Goal: Contribute content

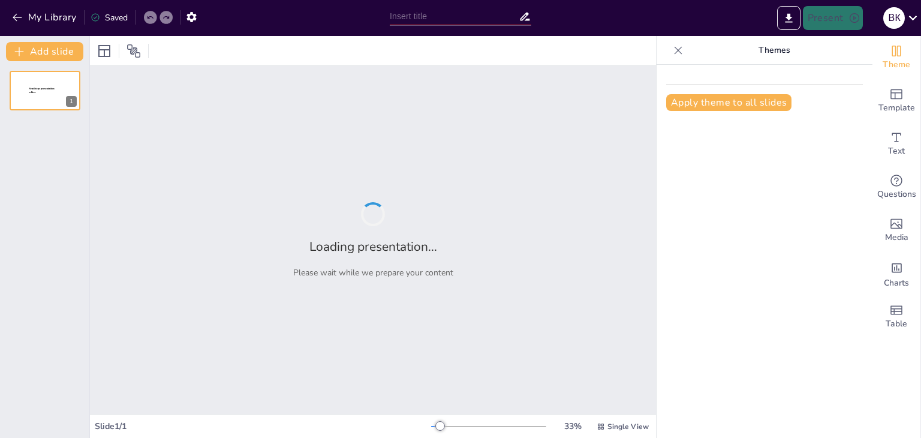
type input "New Sendsteps"
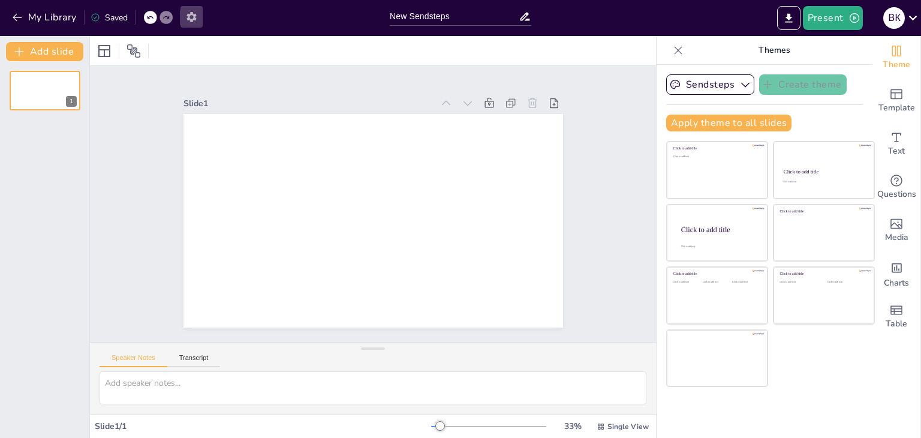
click at [192, 17] on icon "button" at bounding box center [191, 17] width 13 height 13
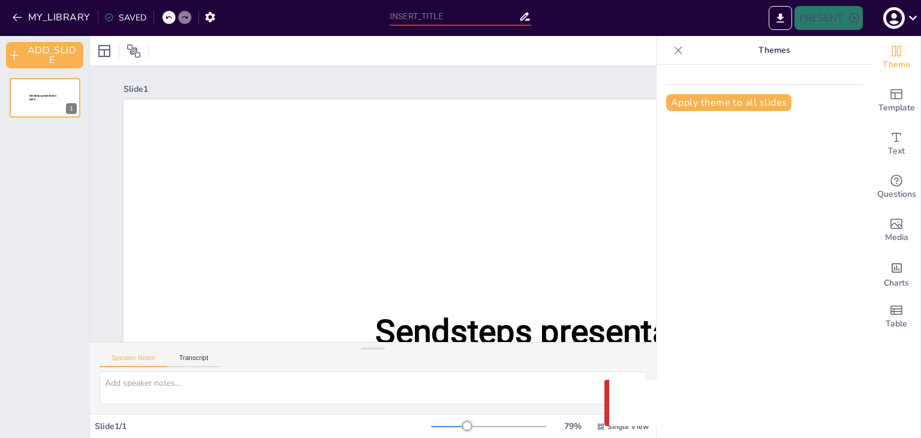
type input "New Sendsteps"
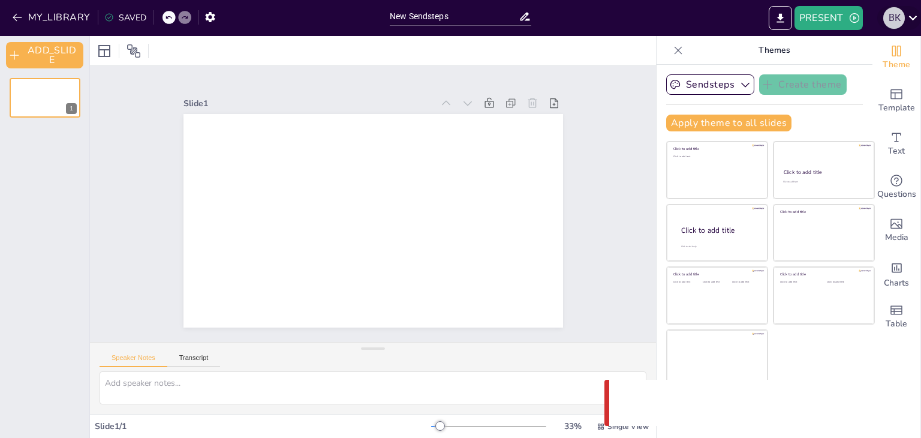
click at [904, 20] on div "В К" at bounding box center [894, 18] width 22 height 22
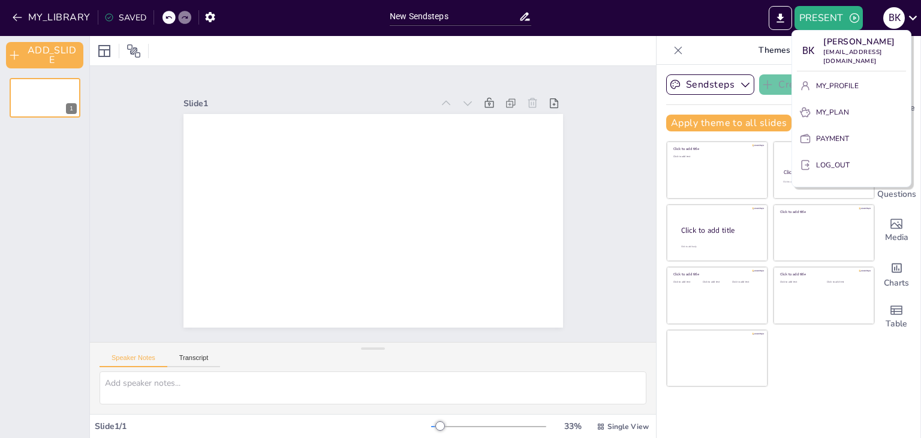
click at [575, 55] on div at bounding box center [460, 219] width 921 height 438
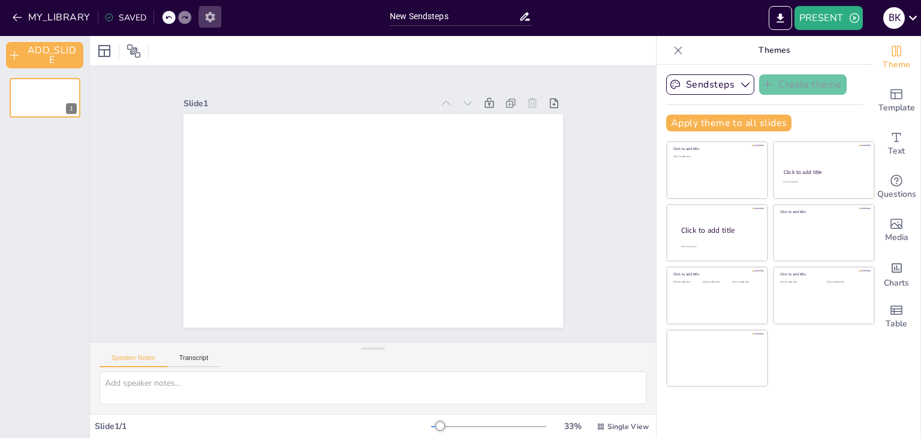
click at [207, 20] on icon "button" at bounding box center [210, 17] width 10 height 10
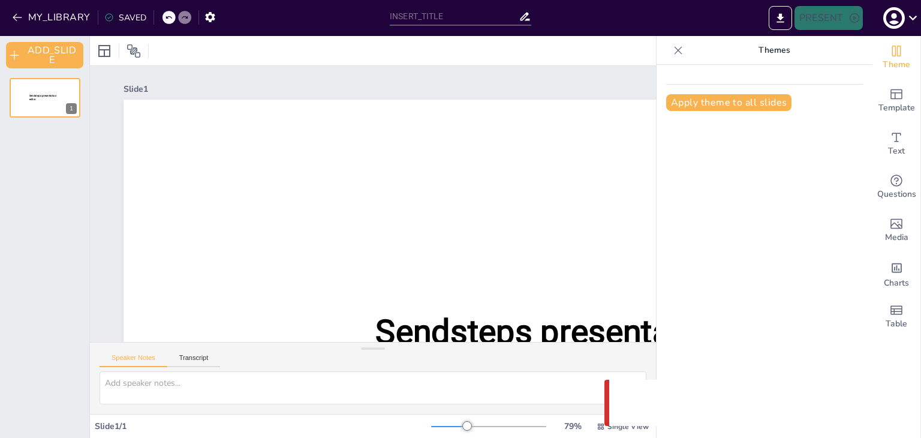
type input "New Sendsteps"
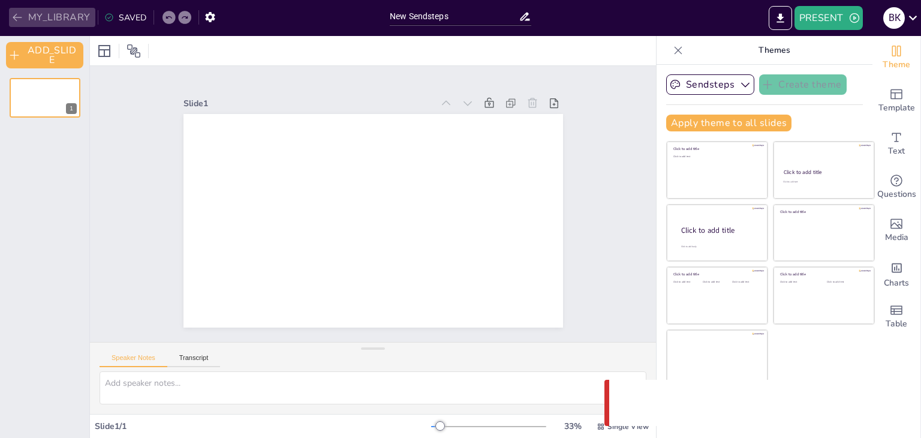
click at [76, 22] on button "MY_LIBRARY" at bounding box center [52, 17] width 86 height 19
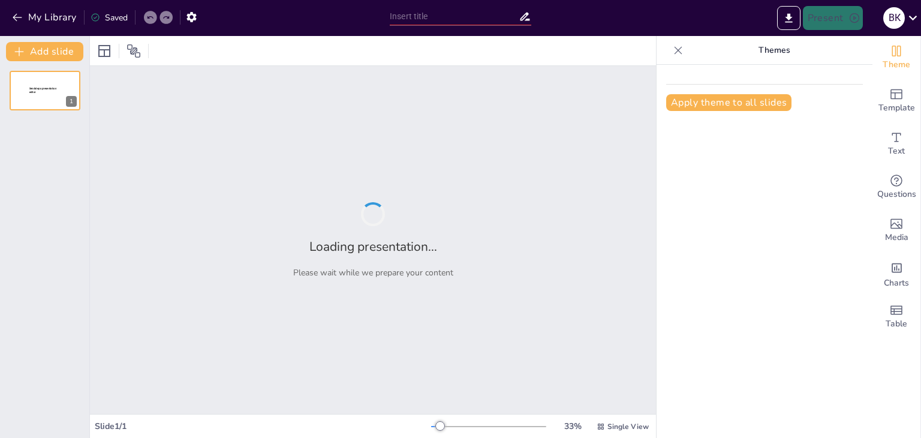
type input "Від Олімпійських традицій до сучасності: Урок для 7 класу"
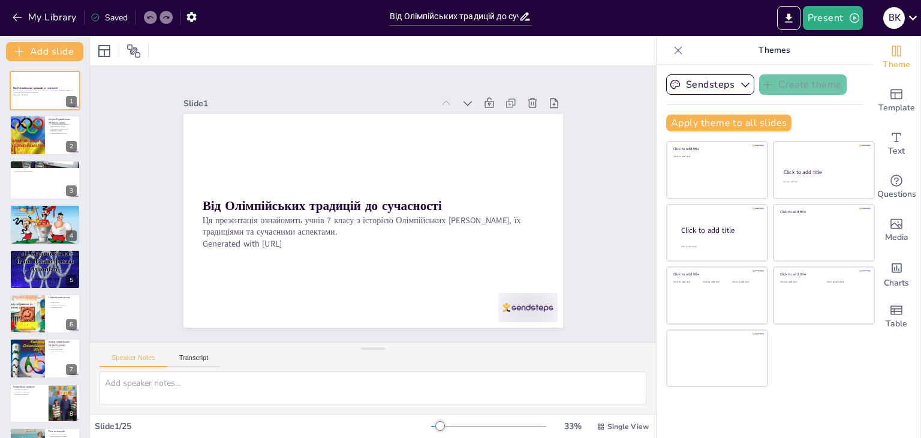
checkbox input "true"
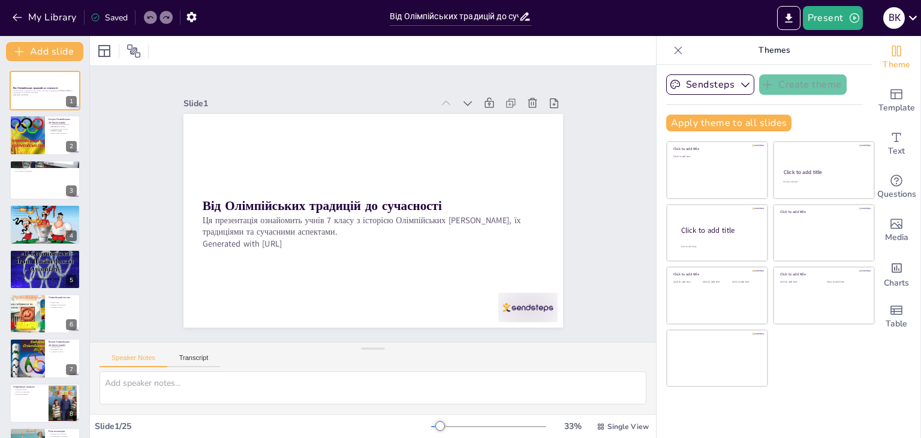
checkbox input "true"
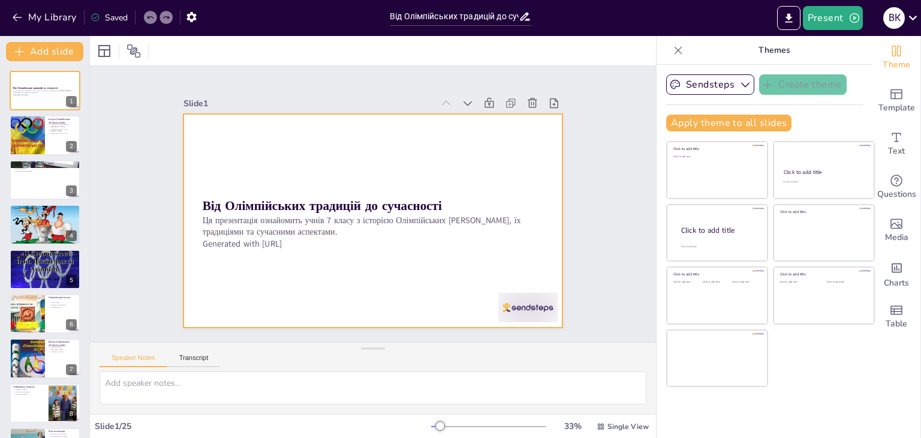
checkbox input "true"
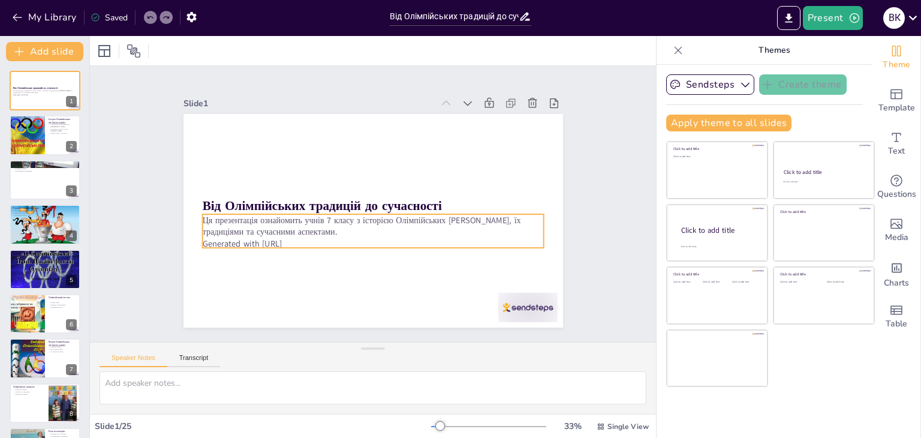
checkbox input "true"
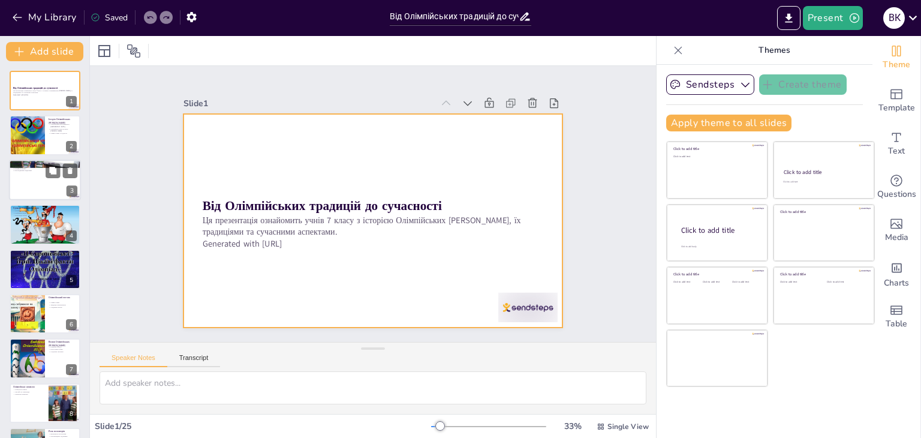
checkbox input "true"
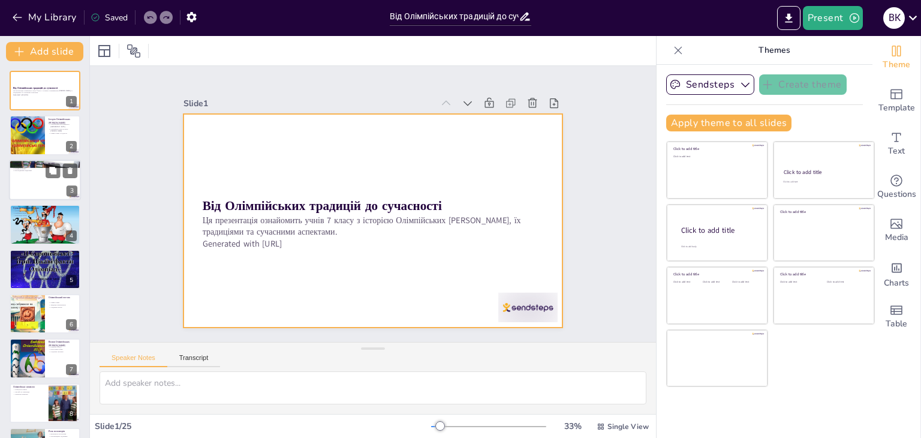
checkbox input "true"
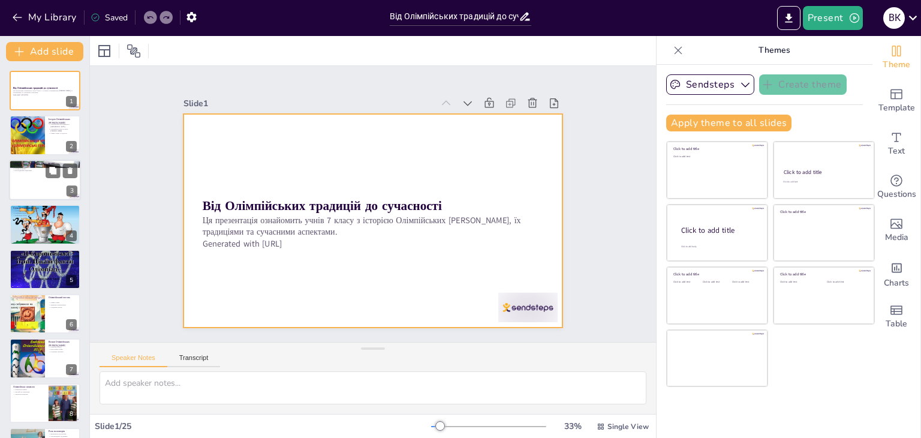
checkbox input "true"
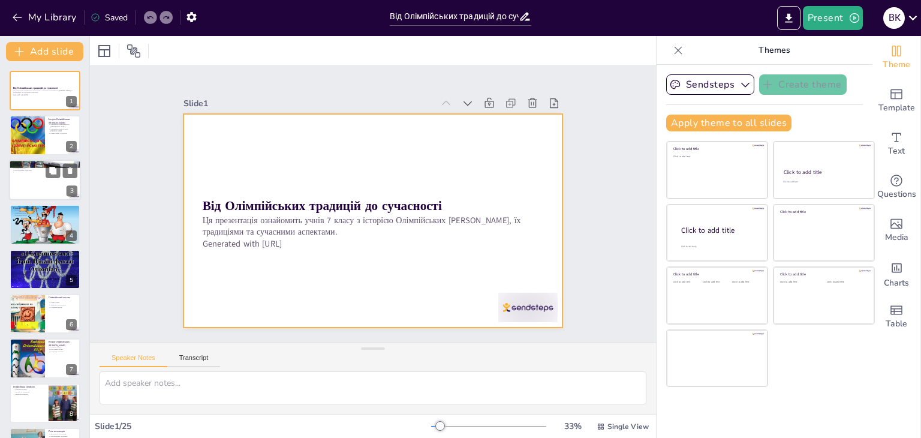
checkbox input "true"
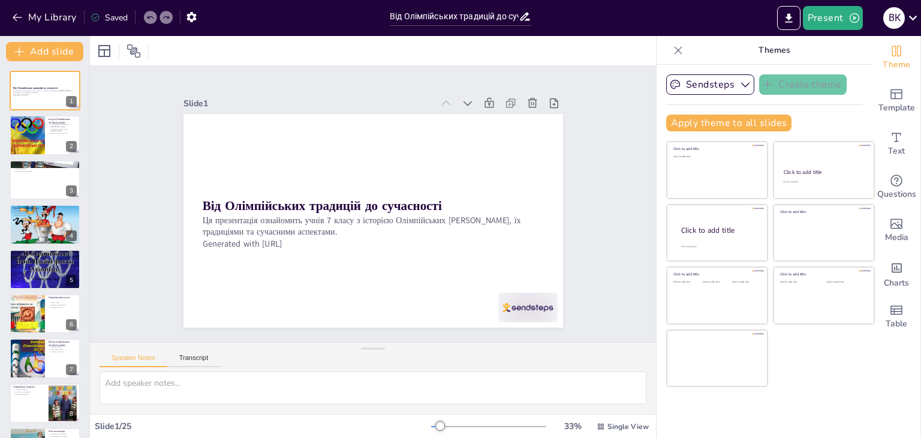
checkbox input "true"
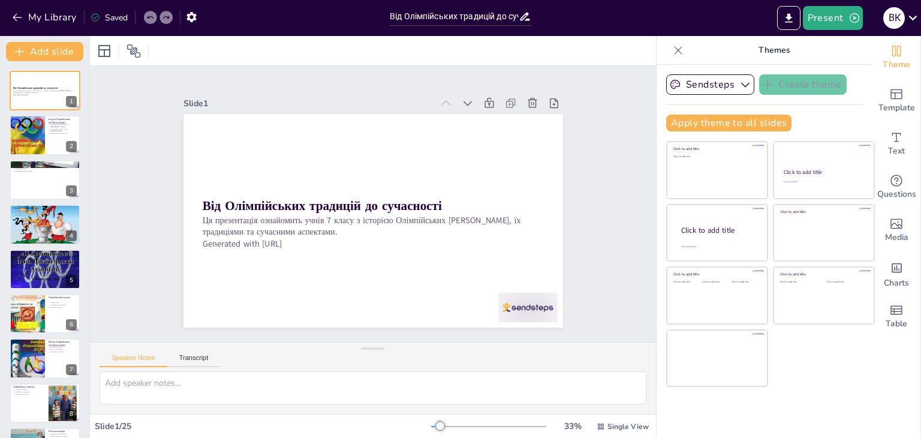
checkbox input "true"
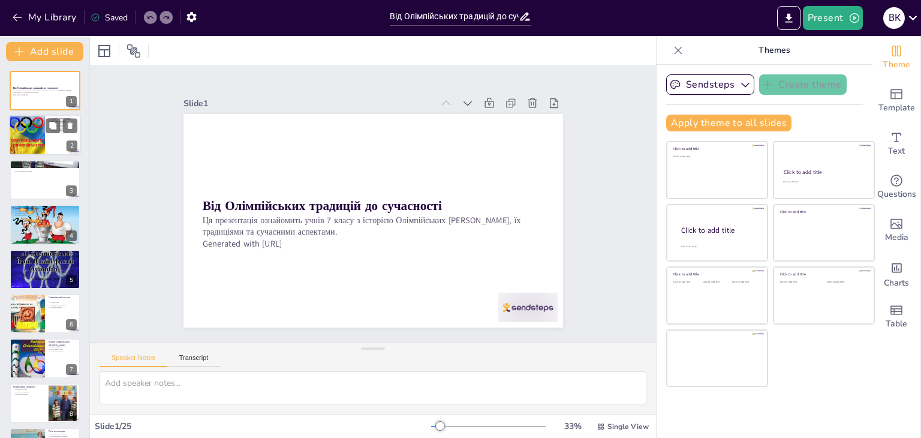
checkbox input "true"
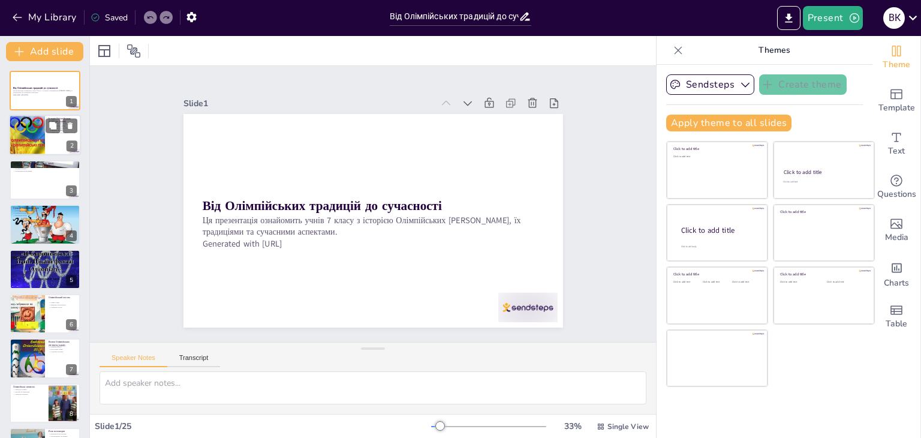
checkbox input "true"
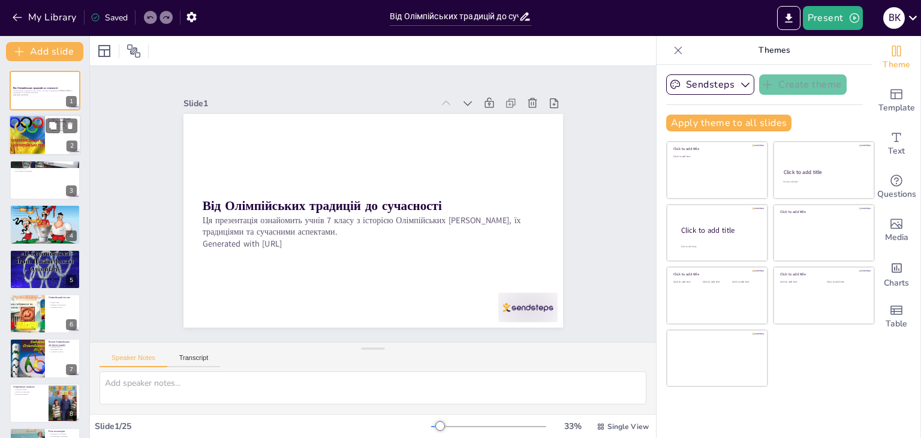
click at [26, 146] on div at bounding box center [27, 135] width 54 height 41
checkbox input "true"
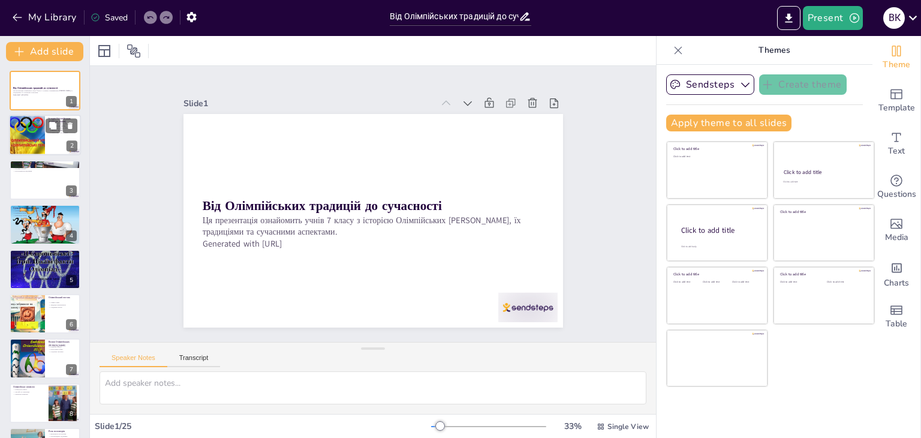
checkbox input "true"
type textarea "Олімпійські ігри, які виникли в Стародавній [GEOGRAPHIC_DATA], мають глибокі ко…"
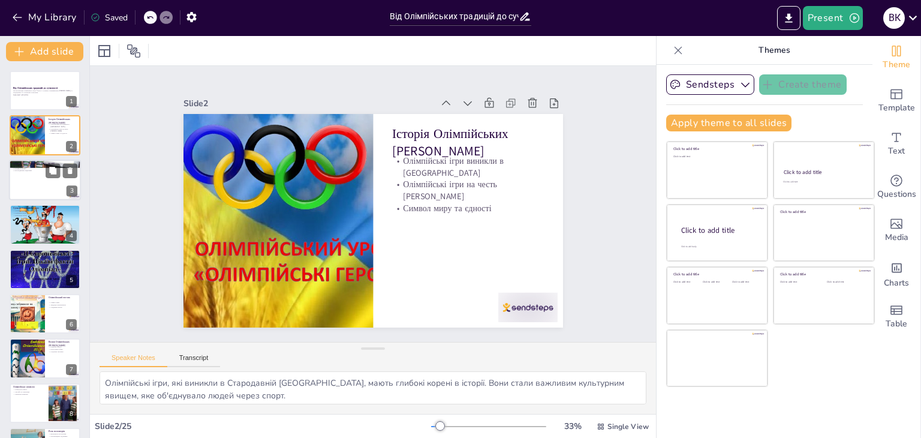
checkbox input "true"
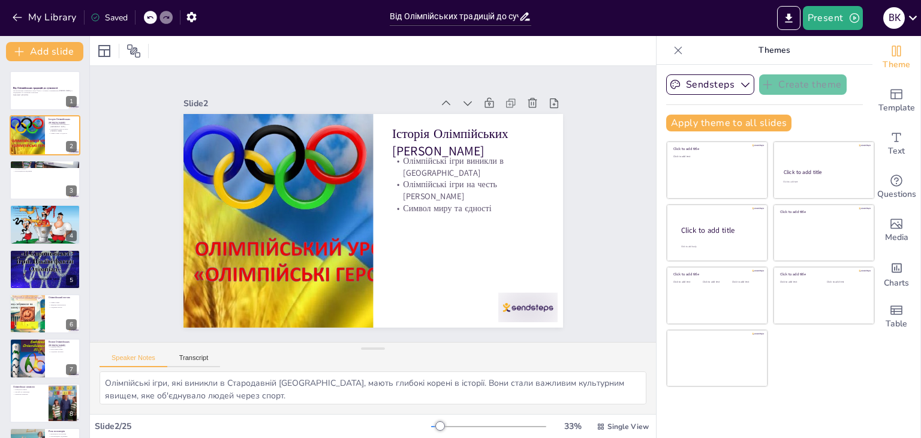
checkbox input "true"
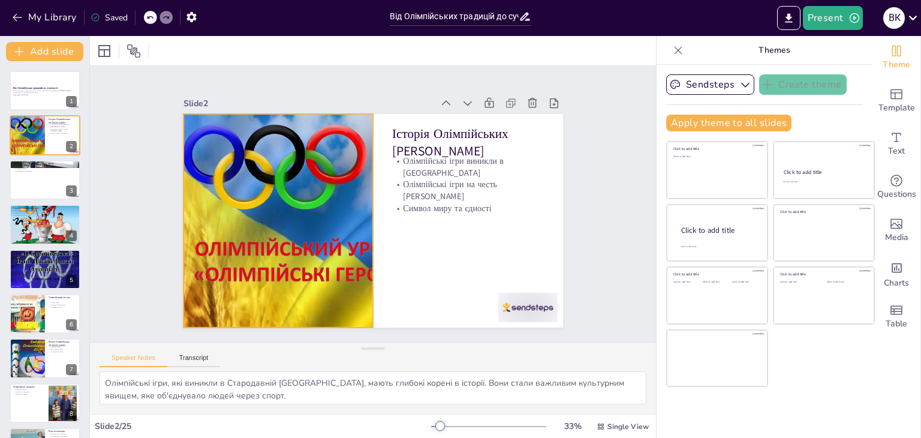
checkbox input "true"
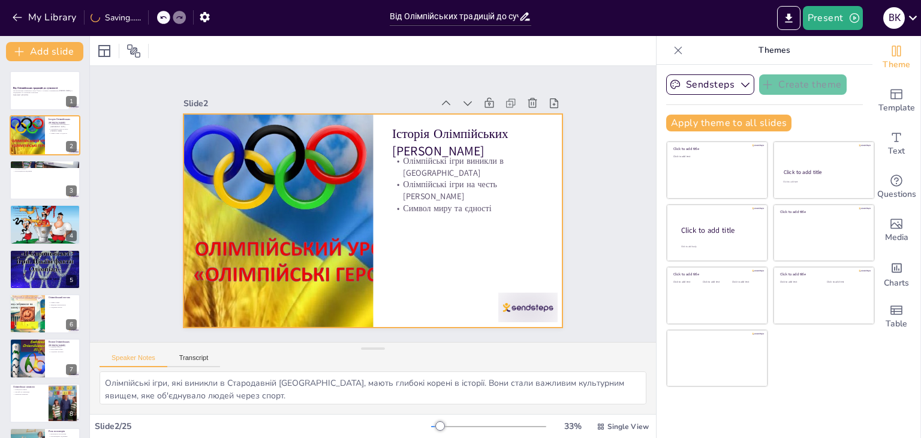
checkbox input "true"
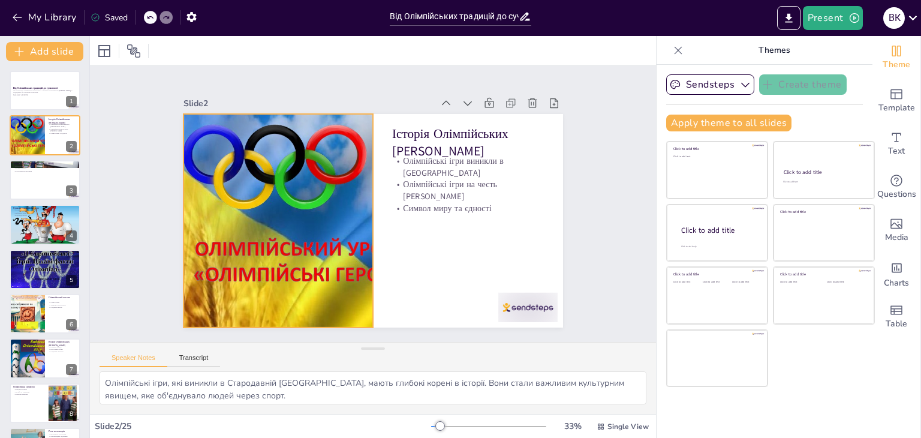
checkbox input "true"
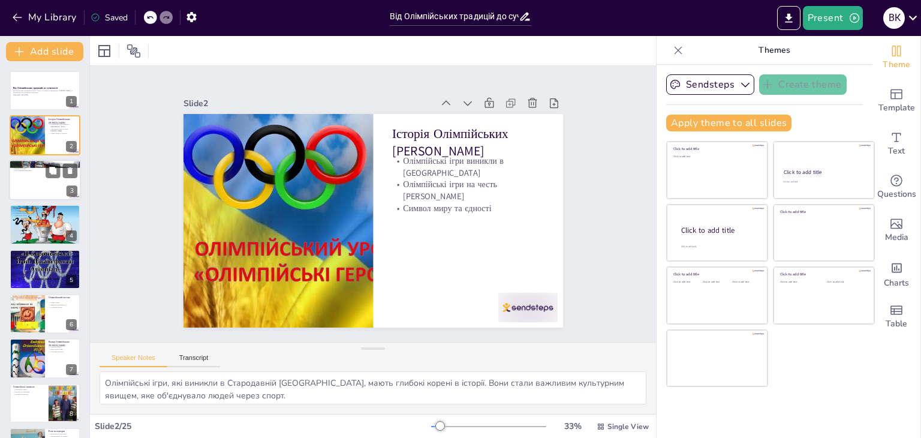
checkbox input "true"
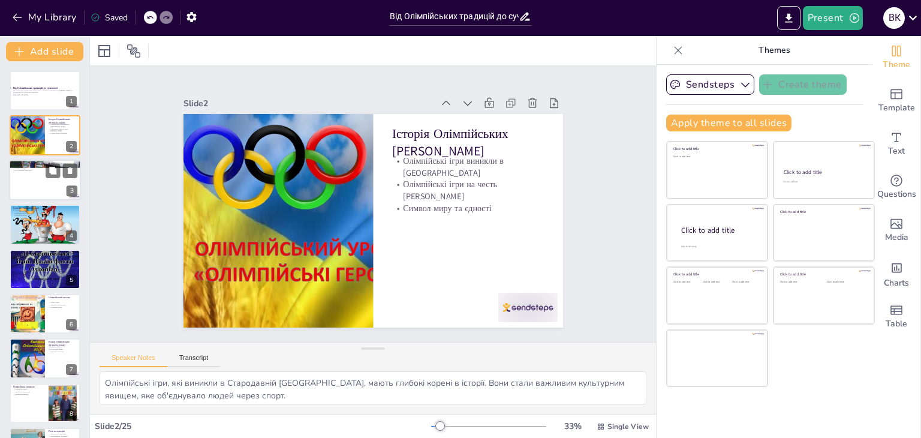
checkbox input "true"
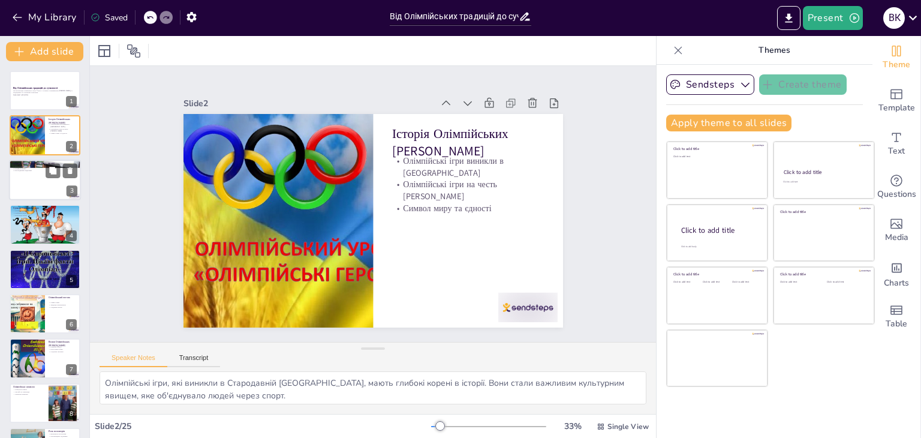
checkbox input "true"
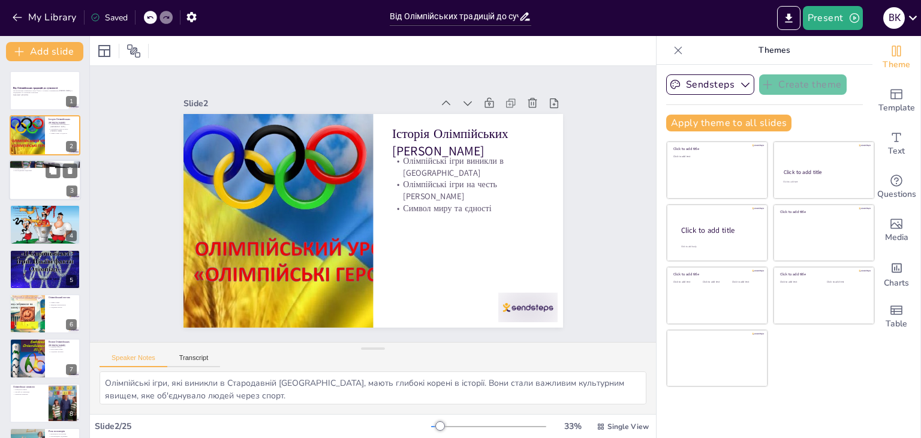
click at [47, 192] on div at bounding box center [45, 179] width 72 height 41
checkbox input "true"
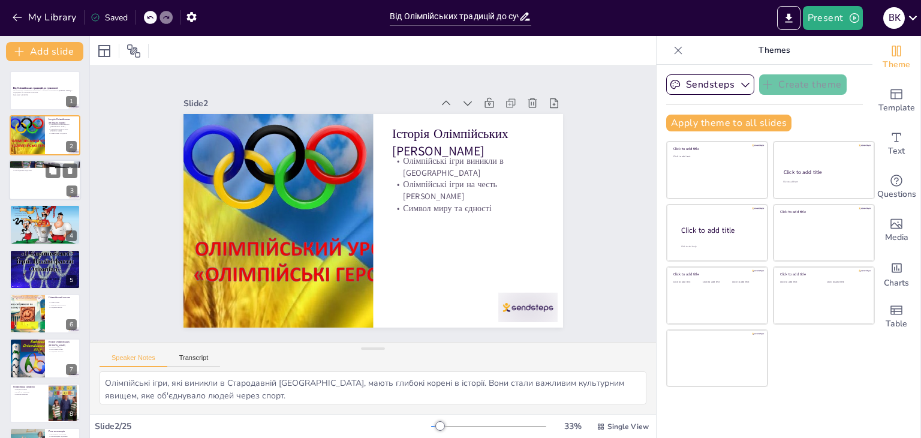
checkbox input "true"
type textarea "Церемонії відкриття є важливою частиною Олімпійських [PERSON_NAME], адже вони з…"
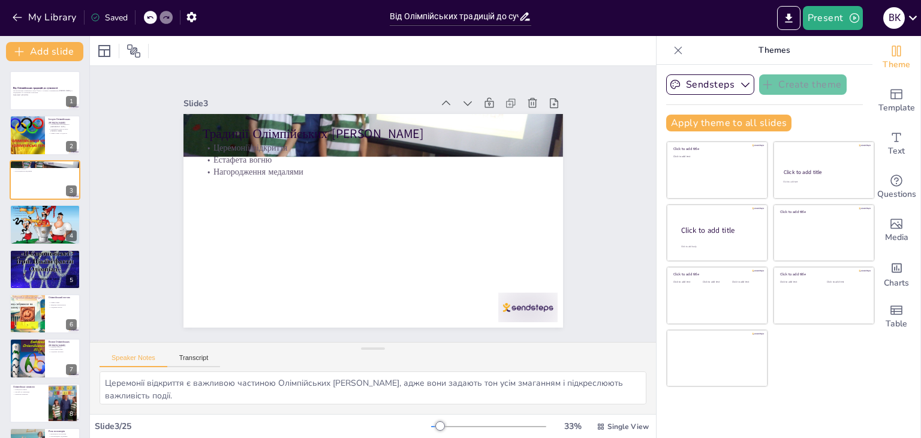
checkbox input "true"
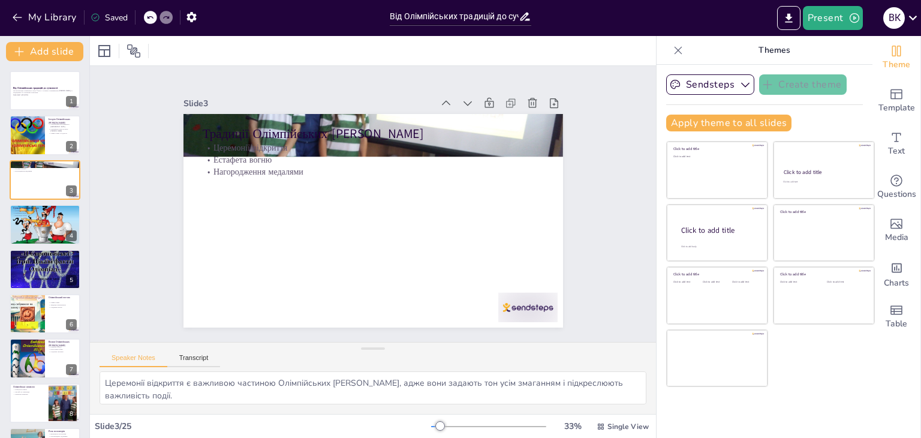
checkbox input "true"
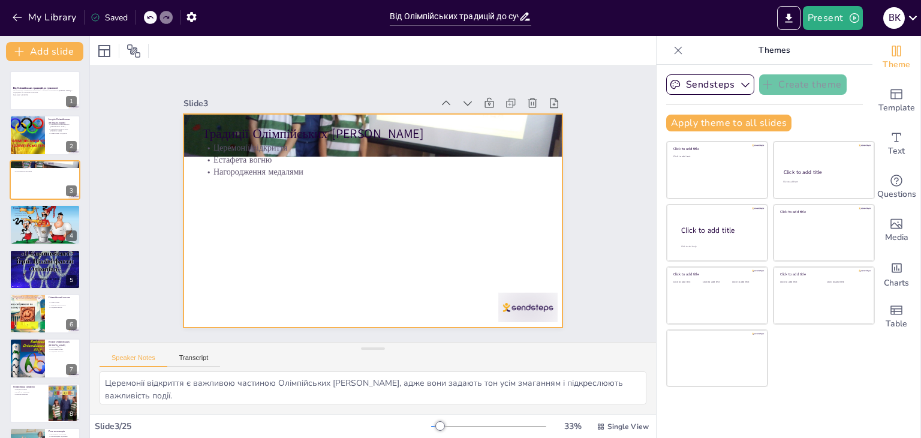
checkbox input "true"
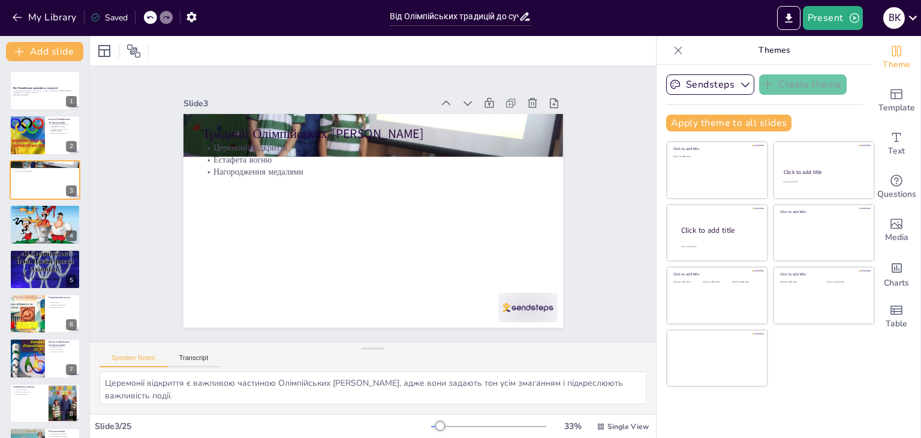
checkbox input "true"
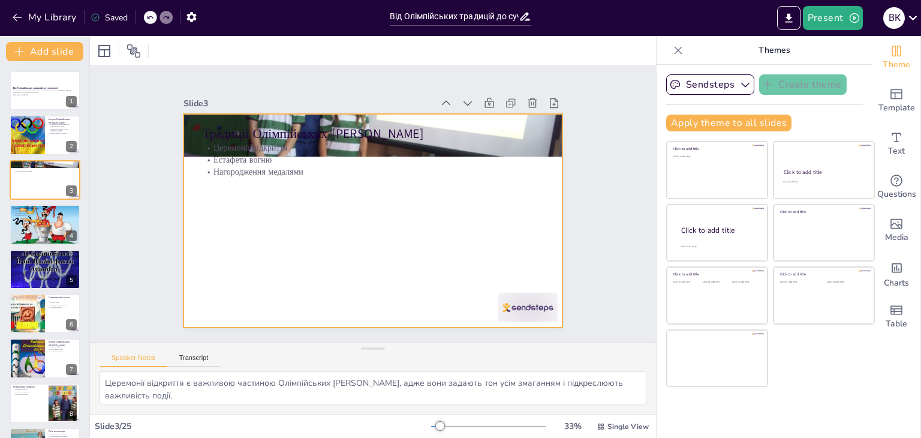
checkbox input "true"
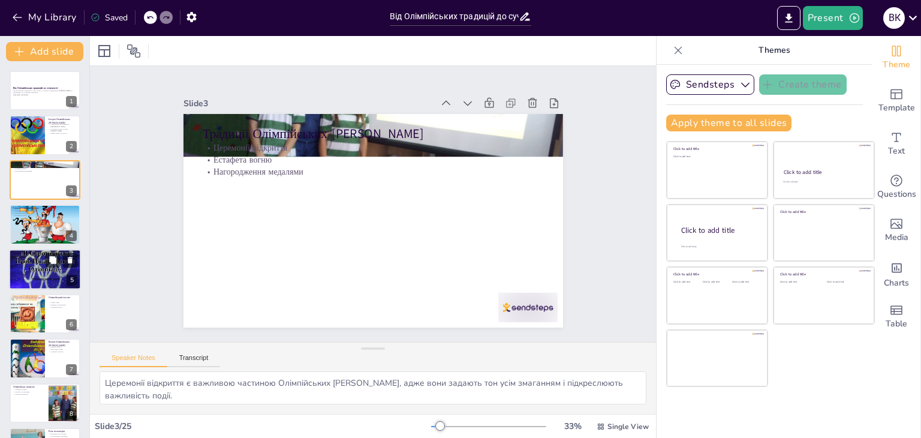
checkbox input "true"
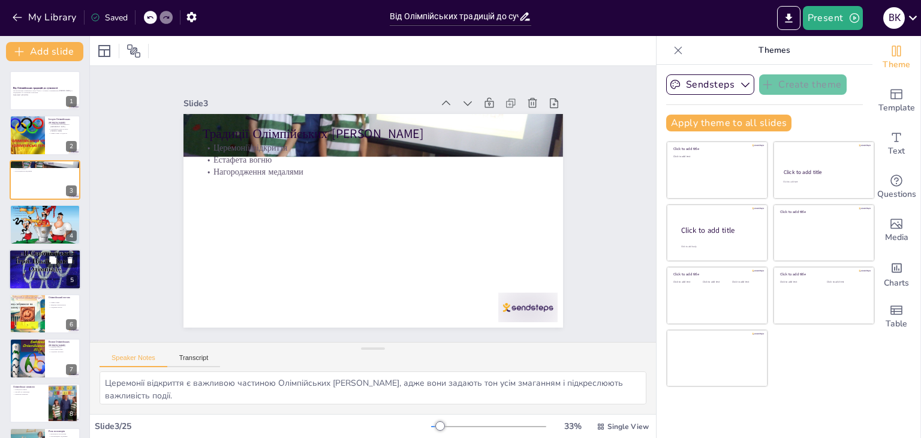
checkbox input "true"
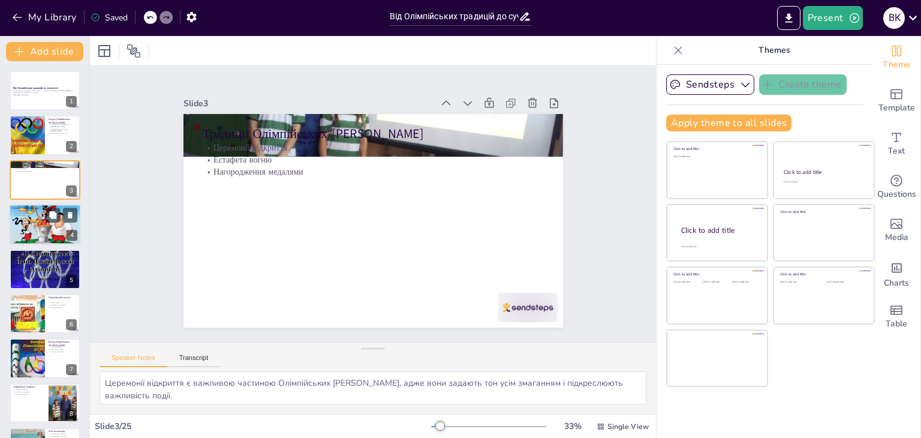
checkbox input "true"
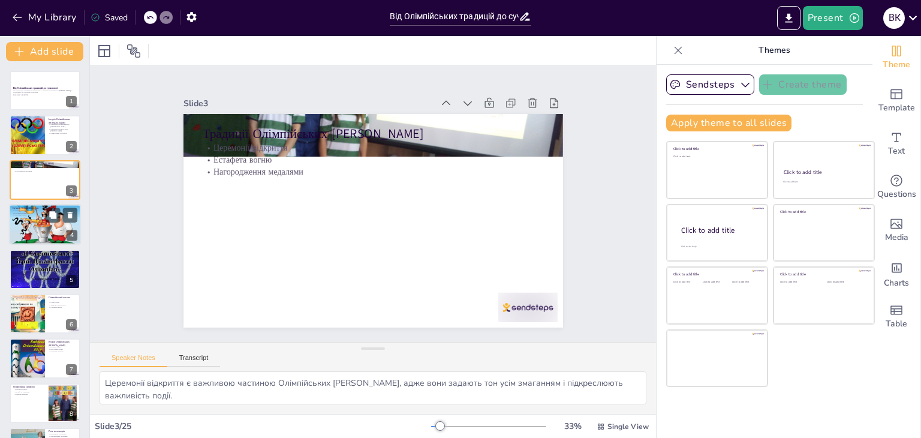
checkbox input "true"
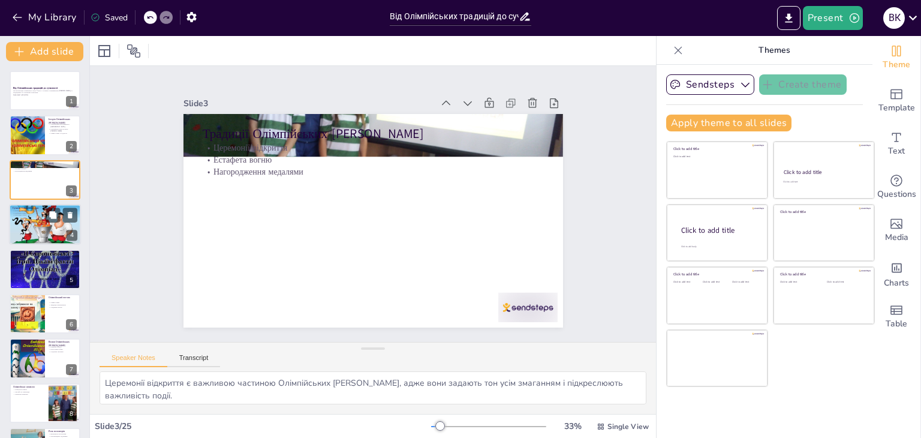
click at [50, 234] on div at bounding box center [45, 225] width 72 height 50
checkbox input "true"
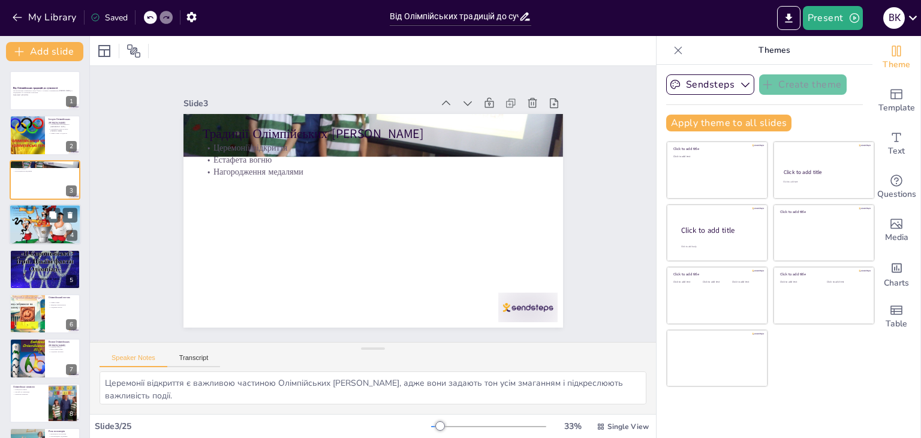
checkbox input "true"
type textarea "Проводячи Олімпійські ігри кожні чотири роки, організатори забезпечують стабіль…"
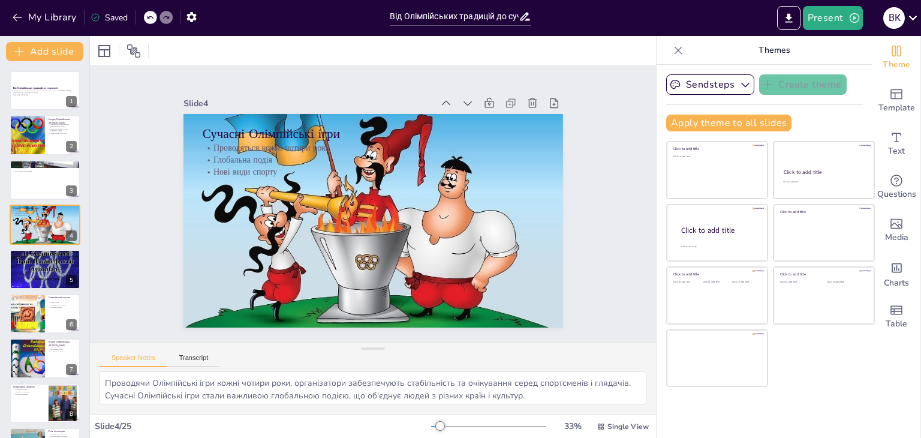
checkbox input "true"
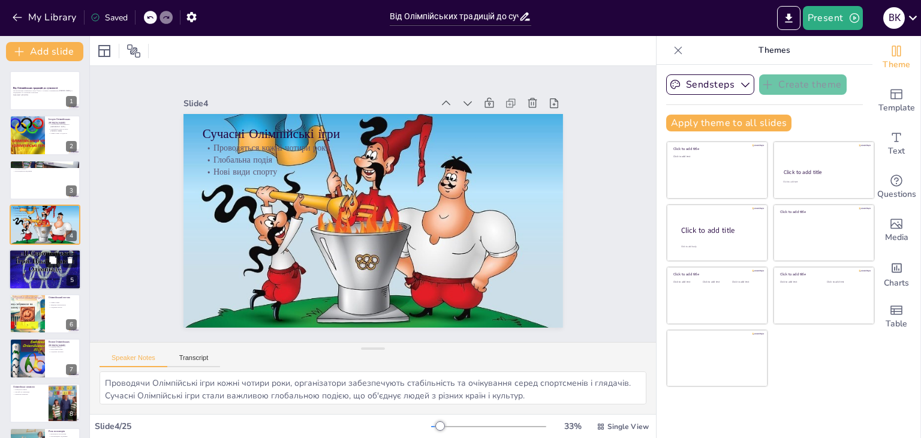
checkbox input "true"
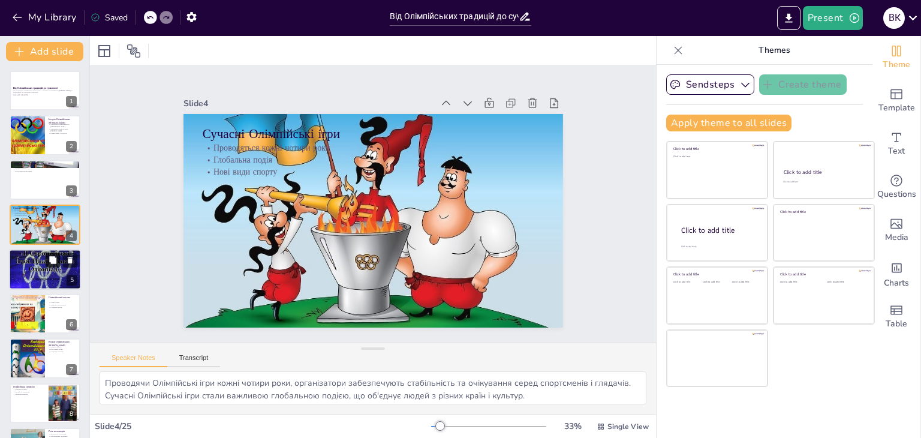
checkbox input "true"
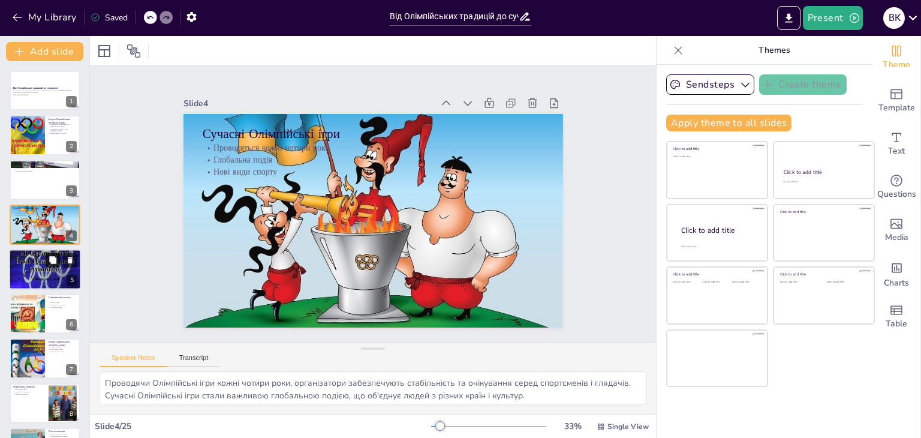
click at [52, 260] on icon at bounding box center [52, 259] width 7 height 7
type textarea "Різноманітність видів спорту на Олімпійських іграх дозволяє кожному спортсмену …"
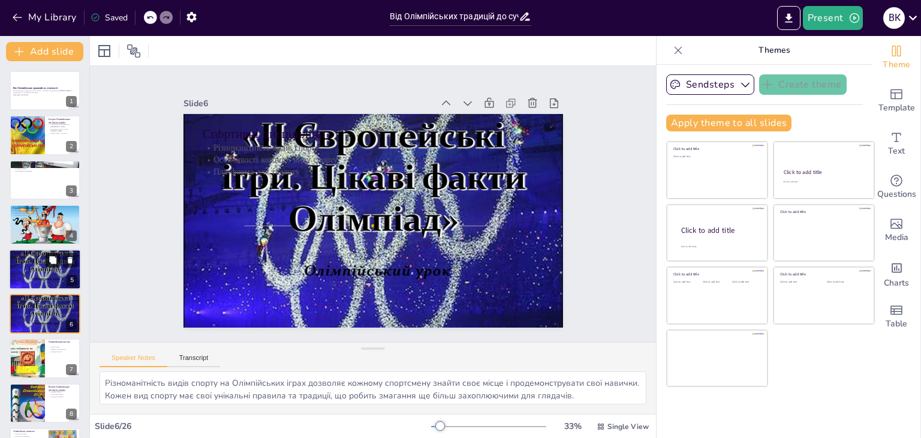
checkbox input "true"
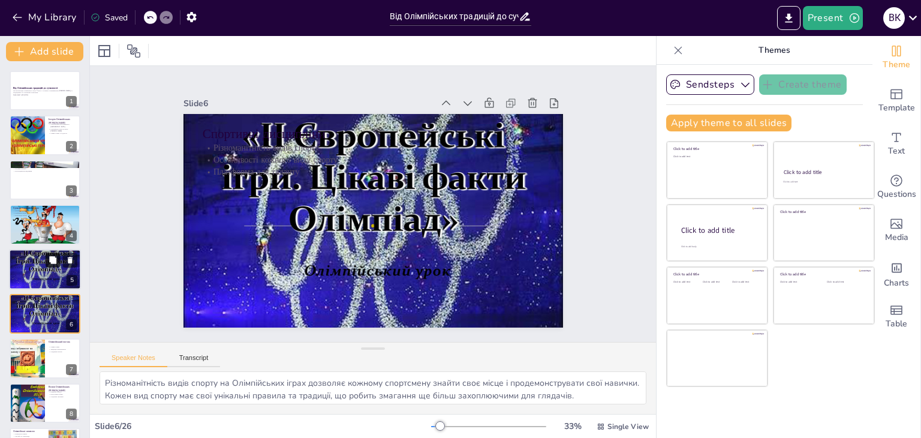
scroll to position [64, 0]
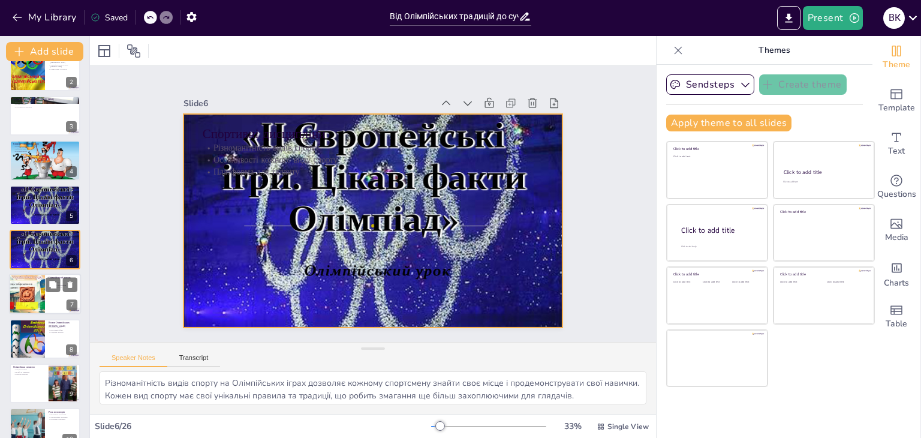
checkbox input "true"
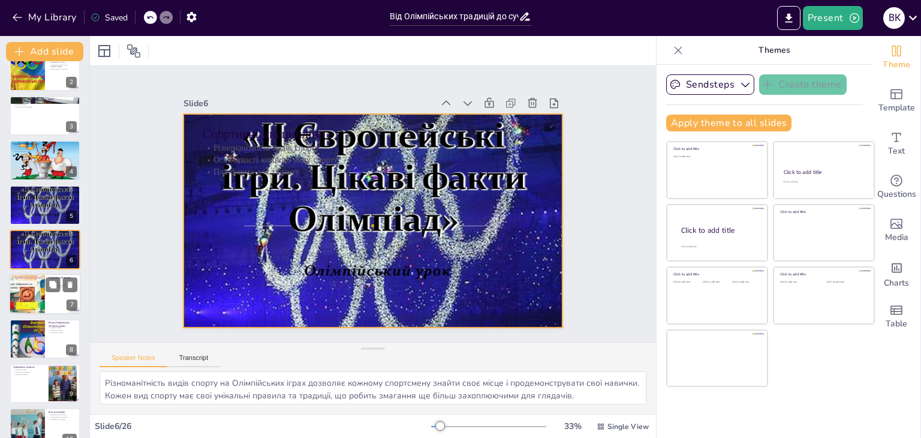
checkbox input "true"
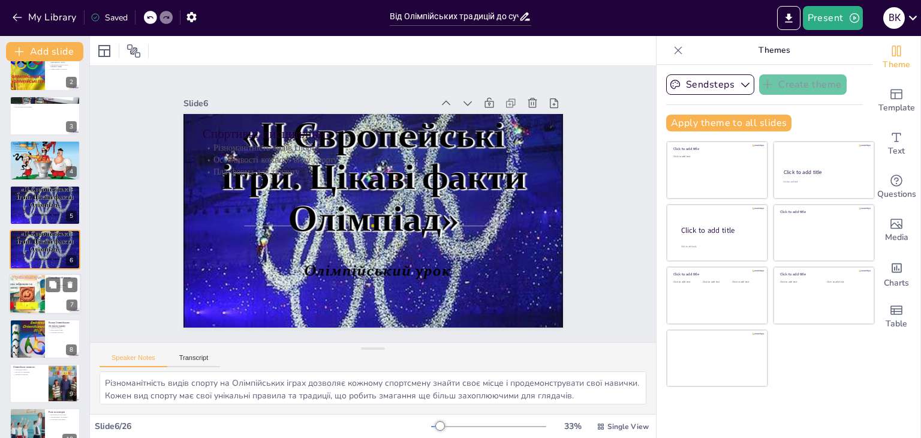
checkbox input "true"
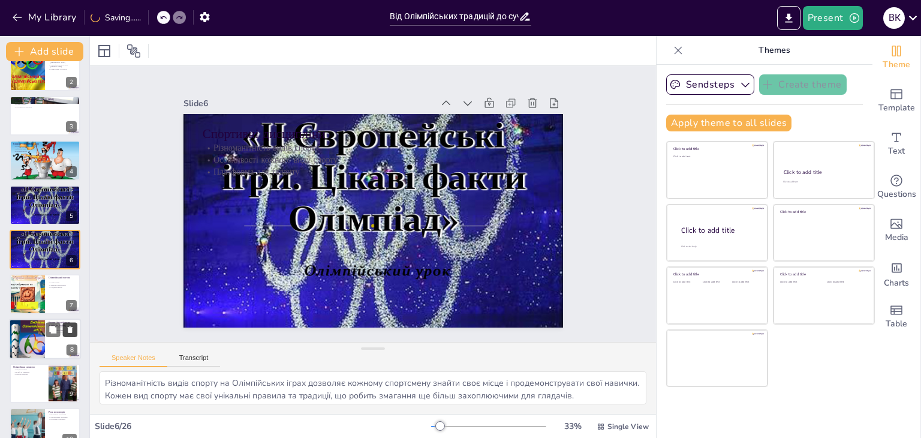
click at [66, 327] on icon at bounding box center [70, 329] width 8 height 8
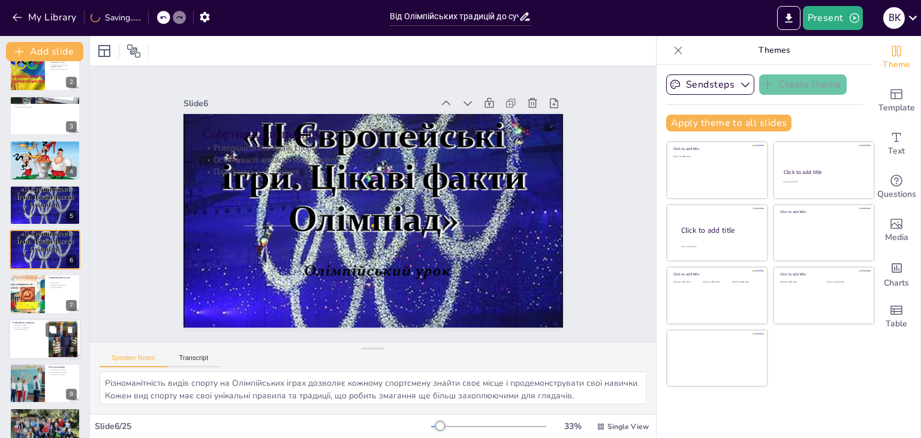
click at [62, 339] on div at bounding box center [62, 338] width 55 height 37
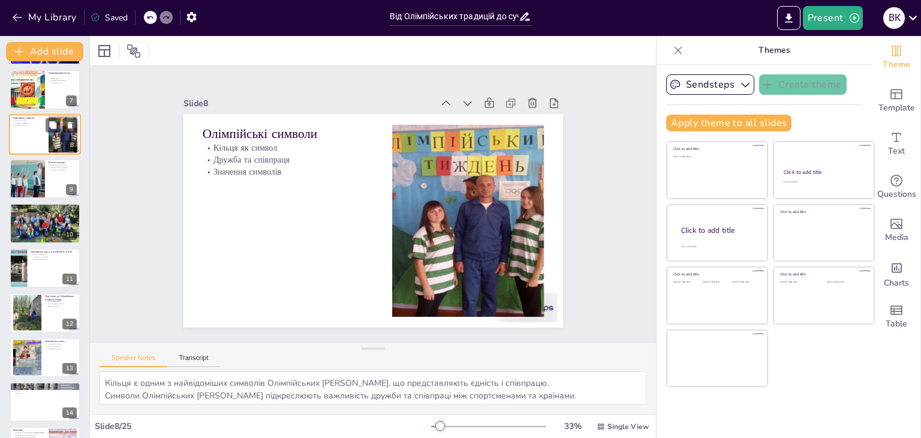
scroll to position [273, 0]
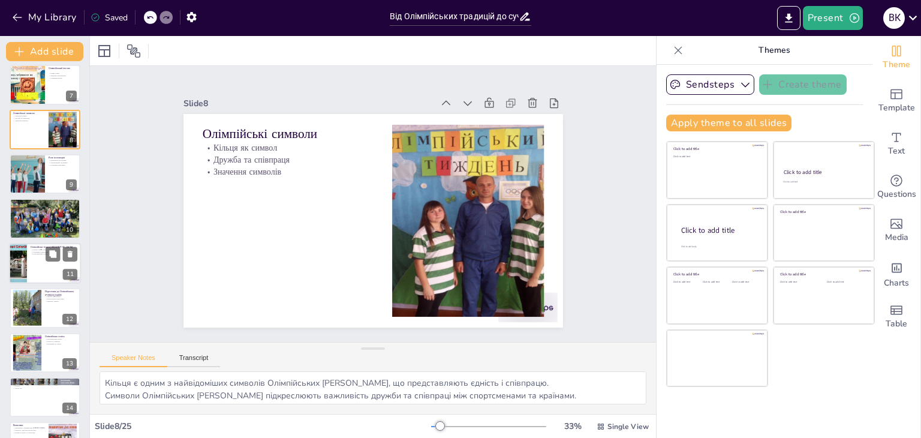
click at [34, 267] on div at bounding box center [45, 263] width 72 height 41
